Goal: Task Accomplishment & Management: Manage account settings

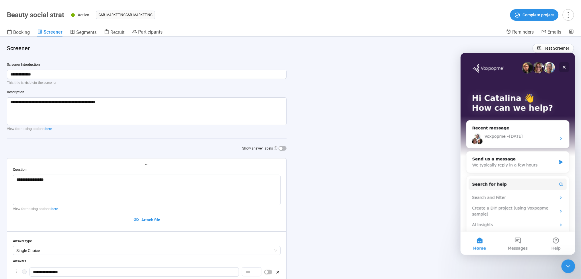
click at [562, 66] on icon "Close" at bounding box center [564, 66] width 5 height 5
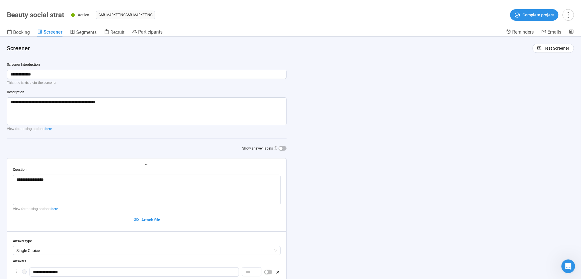
click at [15, 32] on span "Booking" at bounding box center [21, 32] width 17 height 5
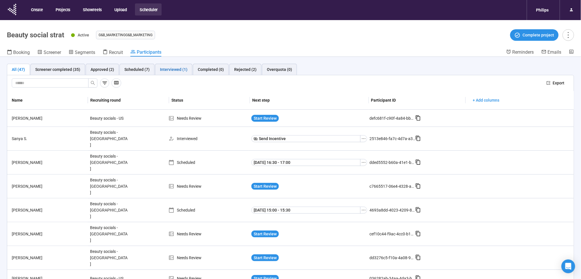
click at [171, 69] on div "Interviewed (1)" at bounding box center [174, 69] width 28 height 6
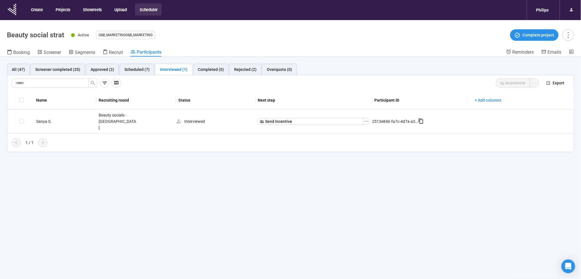
drag, startPoint x: 66, startPoint y: 8, endPoint x: 91, endPoint y: 19, distance: 26.6
click at [66, 8] on button "Projects" at bounding box center [62, 9] width 23 height 12
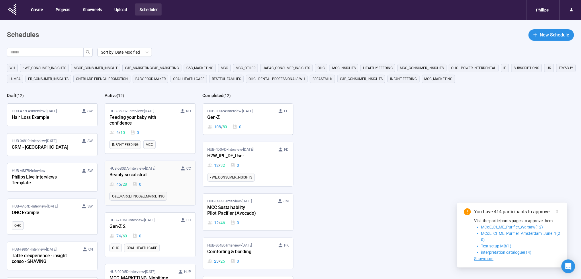
click at [167, 180] on div "HUB-5B0DA • Interview • [DATE] CC Beauty social strat 45 / 28 0" at bounding box center [149, 176] width 81 height 22
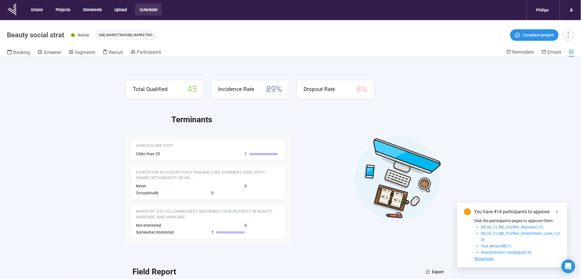
drag, startPoint x: 556, startPoint y: 210, endPoint x: 541, endPoint y: 210, distance: 14.9
click at [556, 210] on icon "close" at bounding box center [557, 211] width 3 height 3
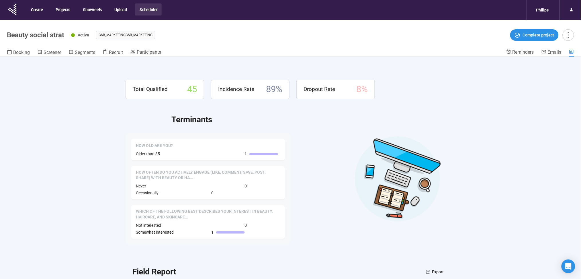
click at [345, 143] on div "Terminants How old are you? Older than 35 1 How often do you actively engage (l…" at bounding box center [291, 178] width 330 height 131
click at [147, 54] on span "Participants" at bounding box center [149, 51] width 24 height 5
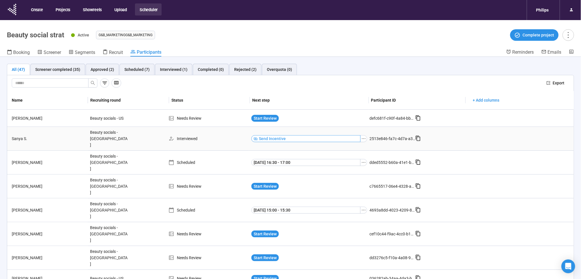
click at [262, 135] on span "Send Incentive" at bounding box center [272, 138] width 27 height 6
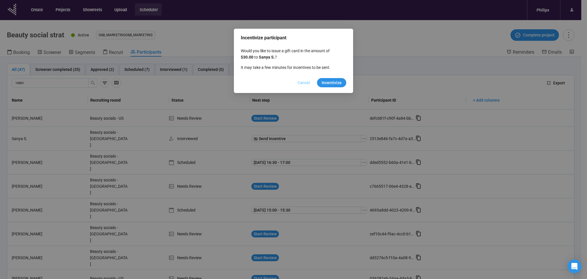
click at [301, 81] on span "Cancel" at bounding box center [304, 82] width 13 height 6
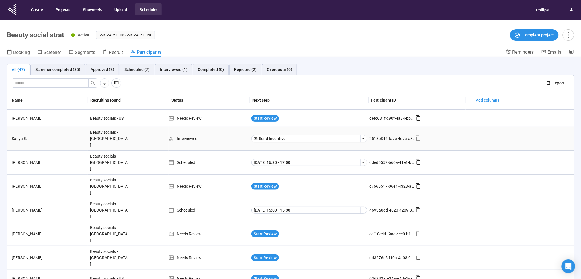
click at [19, 137] on div "Sanya S." at bounding box center [48, 138] width 78 height 6
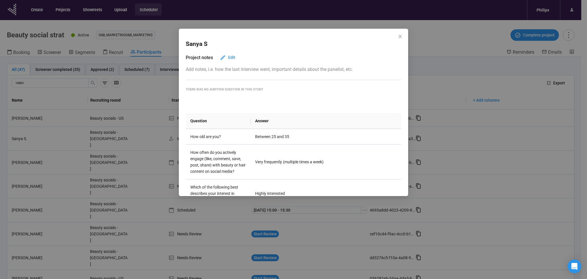
click at [399, 37] on icon "close" at bounding box center [400, 36] width 5 height 5
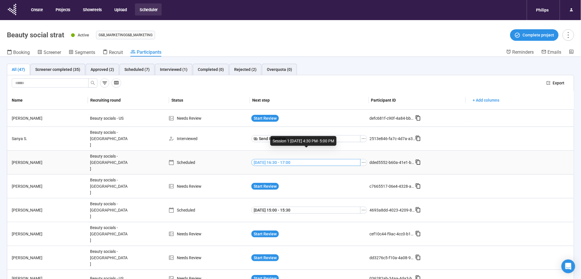
click at [262, 159] on span "[DATE] 16:30 - 17:00" at bounding box center [272, 162] width 37 height 6
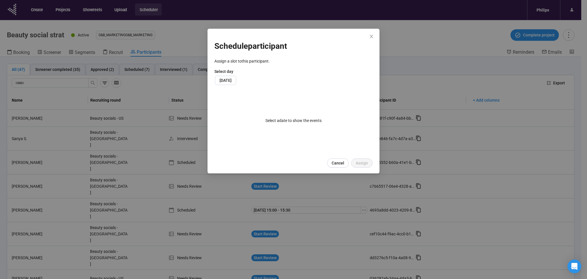
drag, startPoint x: 179, startPoint y: 97, endPoint x: 199, endPoint y: 107, distance: 22.3
click at [178, 97] on div "Schedule participant Assign a slot to this participant . Select day [DATE] Sele…" at bounding box center [293, 139] width 587 height 279
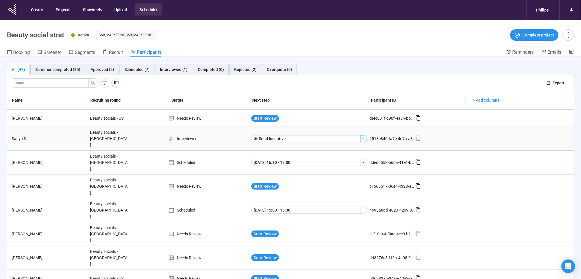
click at [361, 136] on icon "ellipsis" at bounding box center [363, 138] width 5 height 5
click at [421, 64] on div "All (47) Screener completed (35) Approved (2) Scheduled (7) Interviewed (1) Com…" at bounding box center [290, 69] width 567 height 11
drag, startPoint x: 133, startPoint y: 70, endPoint x: 137, endPoint y: 70, distance: 4.1
click at [133, 70] on div "Scheduled (7)" at bounding box center [136, 69] width 25 height 6
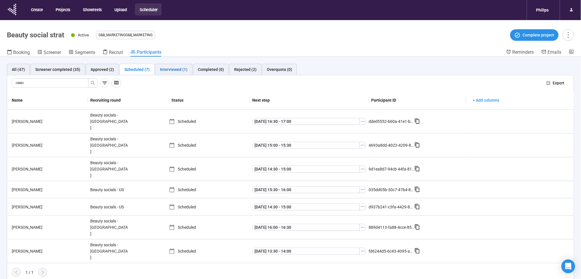
click at [177, 69] on div "Interviewed (1)" at bounding box center [174, 69] width 28 height 6
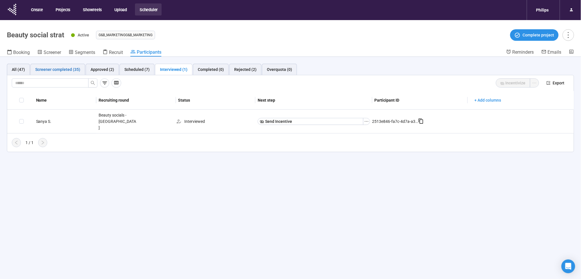
click at [52, 71] on div "Screener completed (35)" at bounding box center [57, 69] width 45 height 6
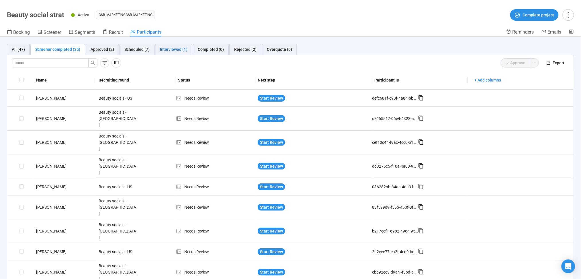
click at [180, 48] on div "Interviewed (1)" at bounding box center [174, 49] width 28 height 6
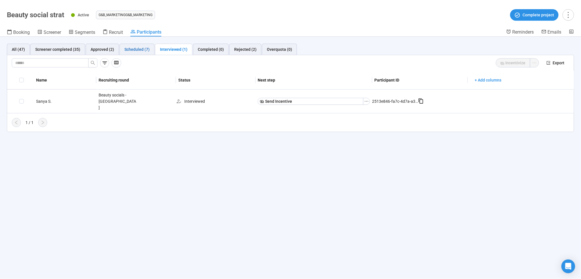
click at [139, 51] on div "Scheduled (7)" at bounding box center [136, 49] width 25 height 6
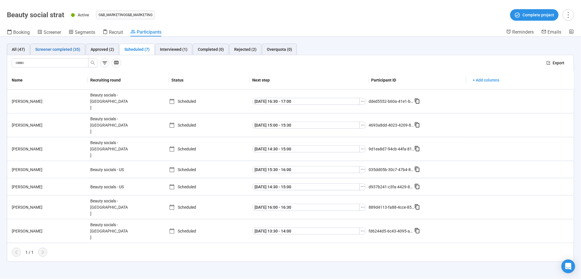
click at [42, 47] on div "Screener completed (35)" at bounding box center [57, 49] width 45 height 6
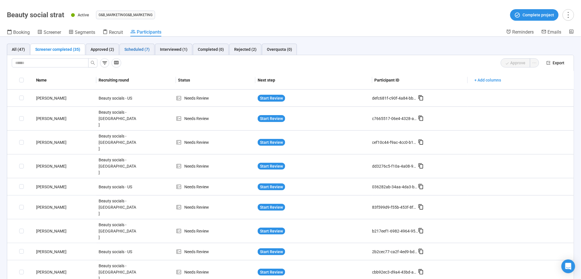
click at [140, 47] on div "Scheduled (7)" at bounding box center [136, 49] width 25 height 6
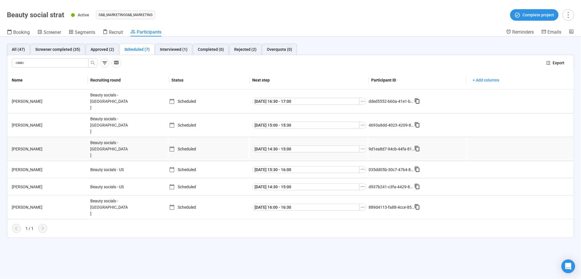
click at [20, 146] on div "[PERSON_NAME]" at bounding box center [48, 149] width 79 height 6
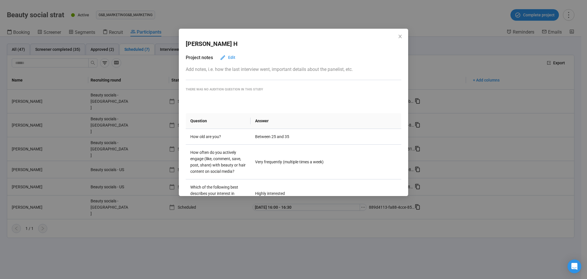
click at [121, 77] on div "[PERSON_NAME] Project notes Edit Add notes, i.e. how the last interview went, i…" at bounding box center [293, 139] width 587 height 279
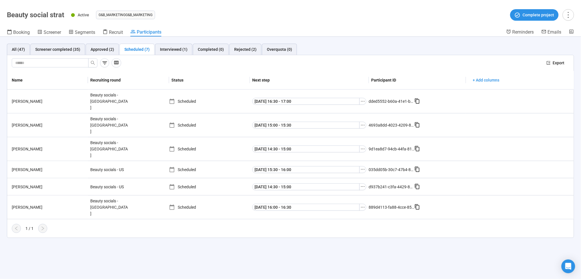
drag, startPoint x: 108, startPoint y: 46, endPoint x: 136, endPoint y: 57, distance: 30.2
click at [108, 46] on div "Approved (2)" at bounding box center [102, 49] width 33 height 11
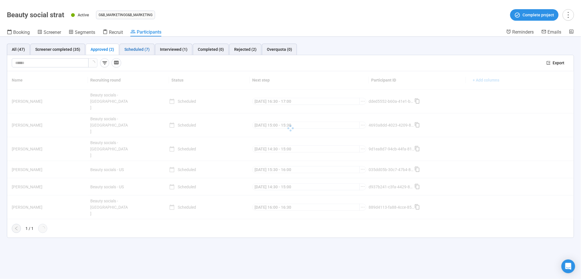
click at [133, 48] on div "Scheduled (7)" at bounding box center [136, 49] width 25 height 6
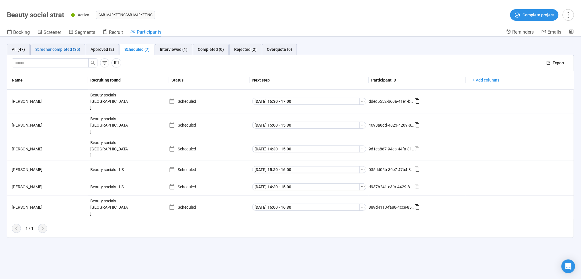
click at [74, 51] on div "Screener completed (35)" at bounding box center [57, 49] width 45 height 6
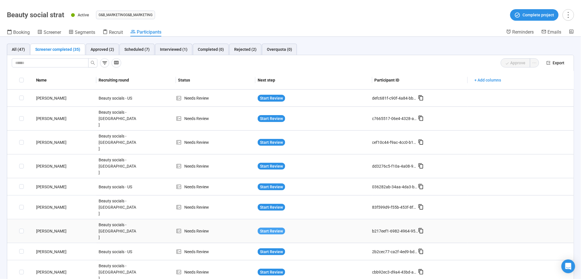
click at [265, 228] on span "Start Review" at bounding box center [271, 231] width 23 height 6
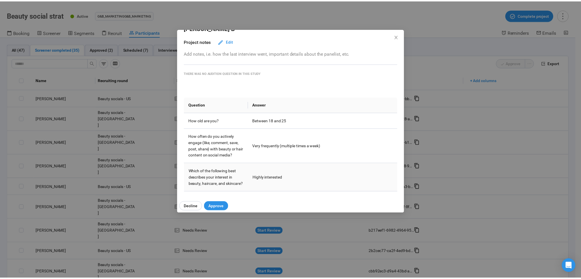
scroll to position [24, 0]
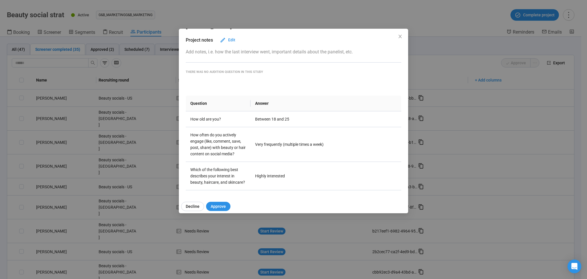
click at [94, 104] on div "[PERSON_NAME] Project notes Edit Add notes, i.e. how the last interview went, i…" at bounding box center [293, 139] width 587 height 279
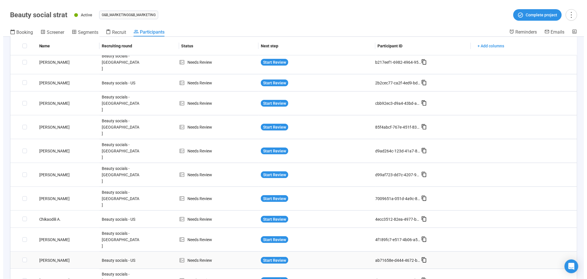
scroll to position [178, 0]
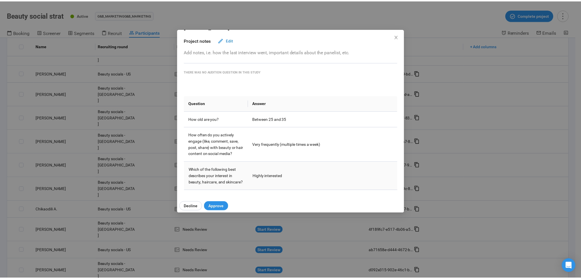
scroll to position [0, 0]
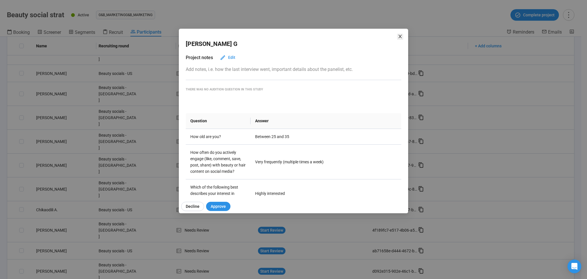
click at [398, 37] on icon "close" at bounding box center [400, 36] width 5 height 5
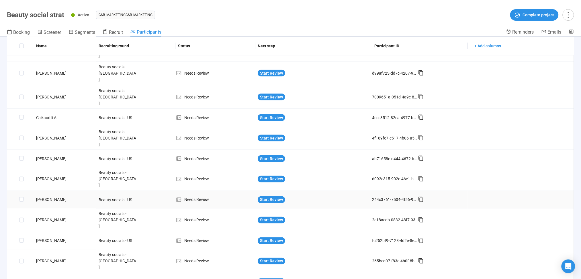
scroll to position [260, 0]
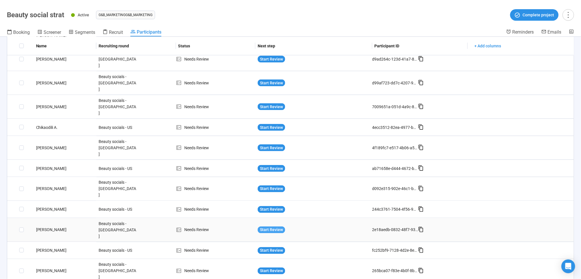
click at [269, 226] on span "Start Review" at bounding box center [271, 229] width 23 height 6
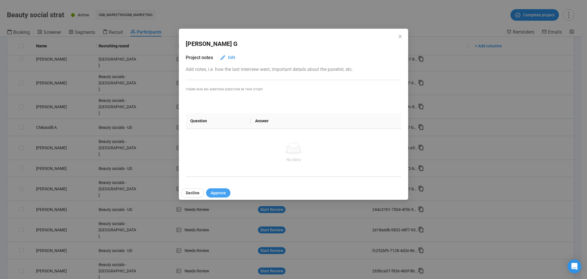
click at [225, 192] on span "Approve" at bounding box center [218, 192] width 15 height 6
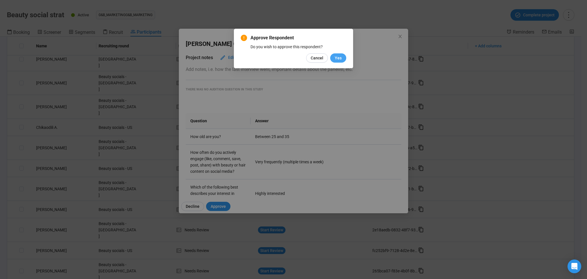
click at [339, 61] on button "Yes" at bounding box center [338, 57] width 16 height 9
